Goal: Navigation & Orientation: Find specific page/section

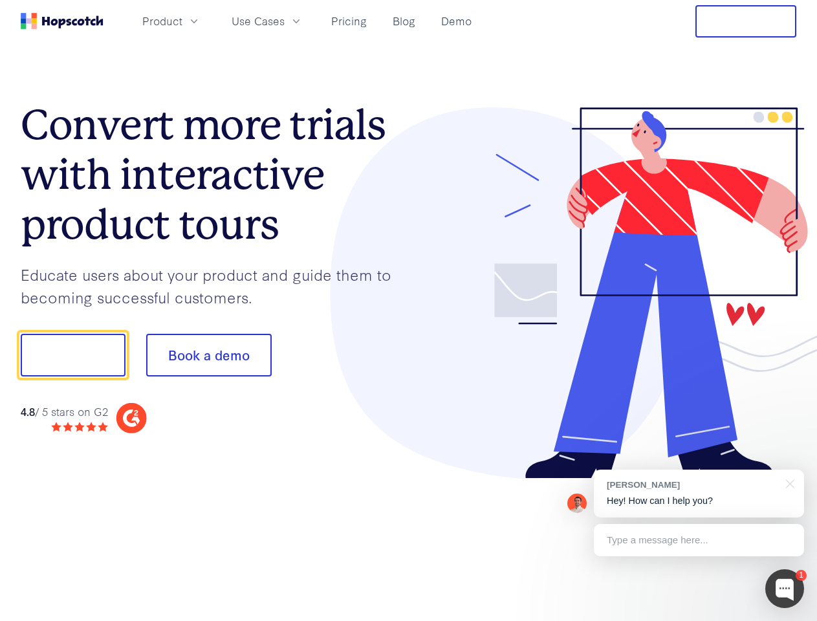
click at [409, 310] on div at bounding box center [603, 293] width 388 height 372
click at [182, 21] on span "Product" at bounding box center [162, 21] width 40 height 16
click at [285, 21] on span "Use Cases" at bounding box center [258, 21] width 53 height 16
click at [746, 21] on button "Free Trial" at bounding box center [745, 21] width 101 height 32
click at [72, 355] on button "Show me!" at bounding box center [73, 355] width 105 height 43
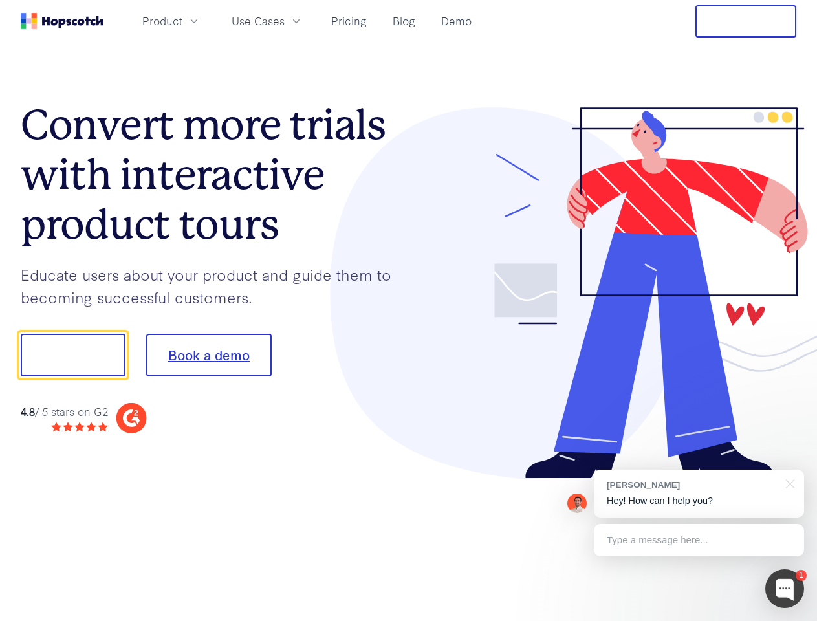
click at [208, 355] on button "Book a demo" at bounding box center [208, 355] width 125 height 43
click at [785, 589] on div at bounding box center [784, 588] width 39 height 39
click at [699, 494] on div "[PERSON_NAME] Hey! How can I help you?" at bounding box center [699, 494] width 210 height 48
click at [788, 483] on div at bounding box center [682, 353] width 243 height 431
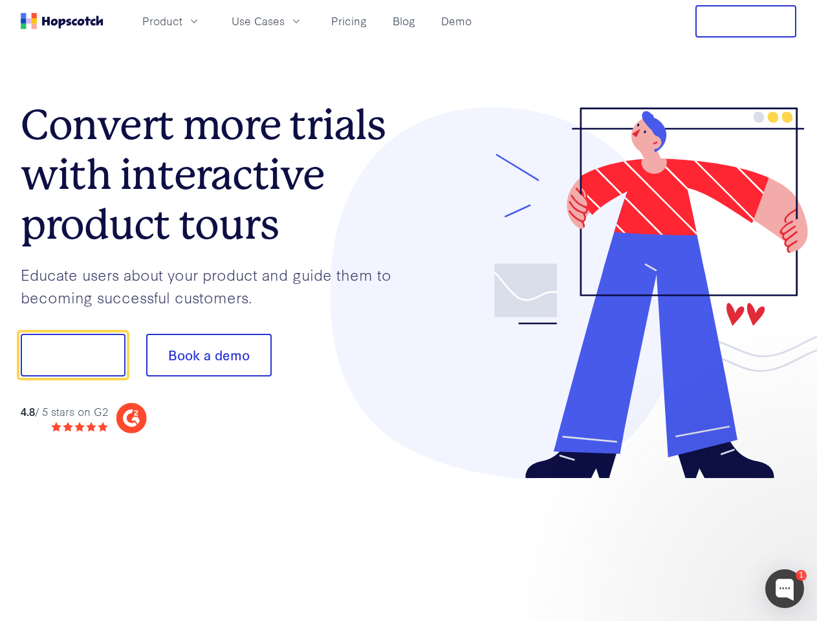
click at [699, 540] on div at bounding box center [682, 440] width 243 height 258
